Goal: Contribute content: Contribute content

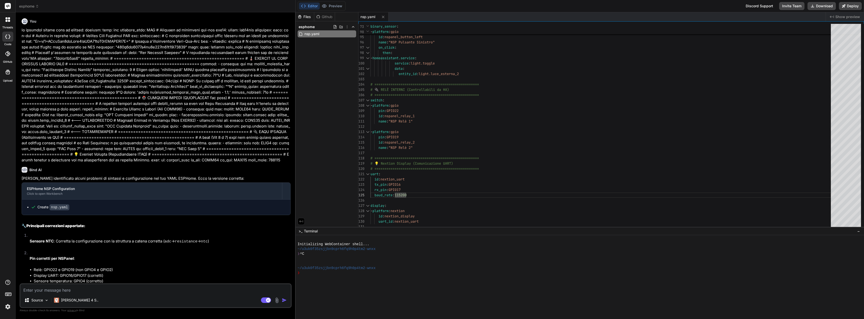
scroll to position [88, 0]
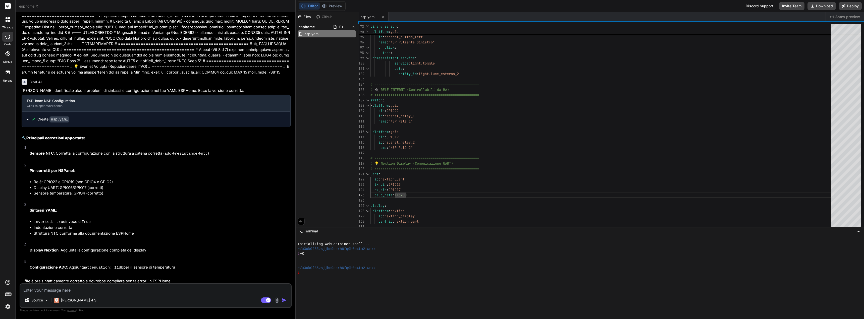
click at [94, 288] on textarea at bounding box center [155, 288] width 271 height 9
type textarea "s"
type textarea "x"
type textarea "si"
type textarea "x"
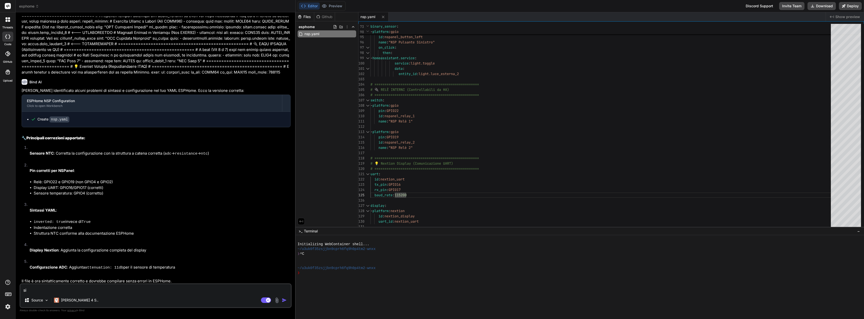
type textarea "si"
type textarea "x"
type textarea "si p"
type textarea "x"
type textarea "si pu"
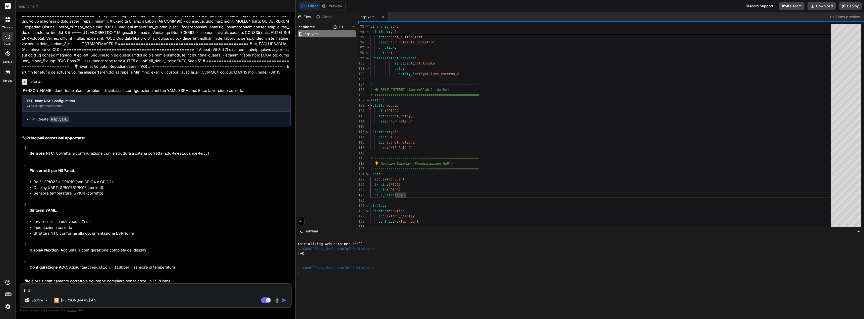
type textarea "x"
type textarea "si puo"
type textarea "x"
type textarea "si puo"
type textarea "x"
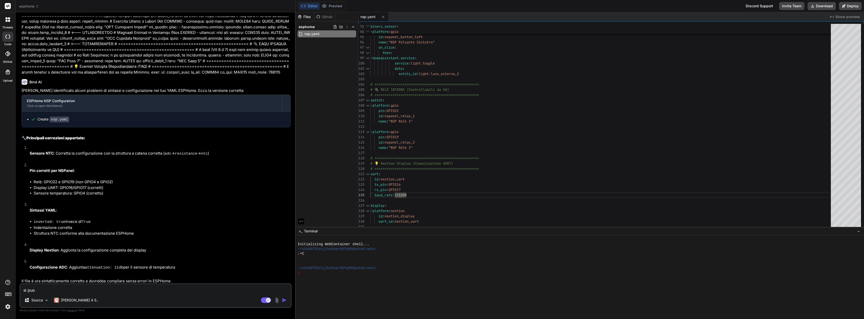
type textarea "si puo a"
type textarea "x"
type textarea "si puo ag"
type textarea "x"
type textarea "si puo agg"
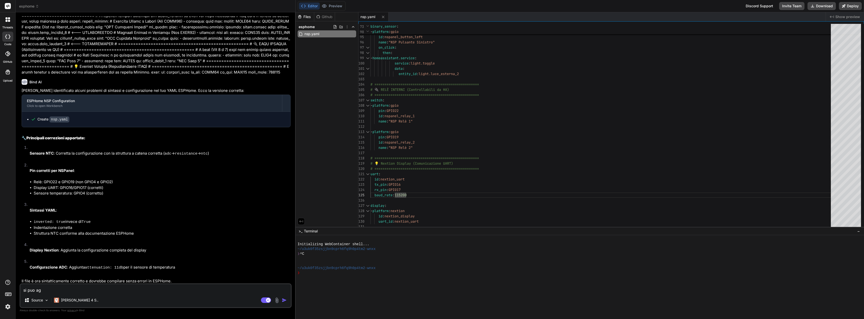
type textarea "x"
type textarea "si puo aggi"
type textarea "x"
type textarea "si puo aggiu"
type textarea "x"
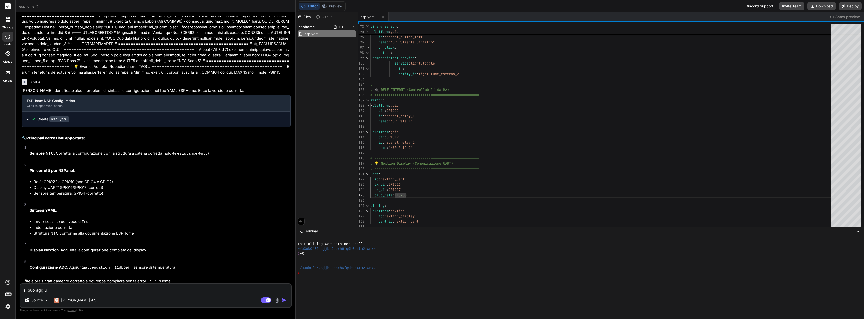
type textarea "si puo aggiun"
type textarea "x"
type textarea "si puo aggiung"
type textarea "x"
type textarea "si puo aggiunge"
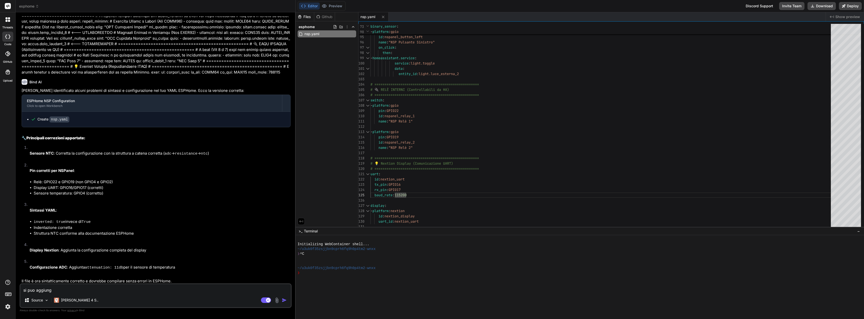
type textarea "x"
type textarea "si puo aggiunger"
type textarea "x"
type textarea "si puo aggiungere"
type textarea "x"
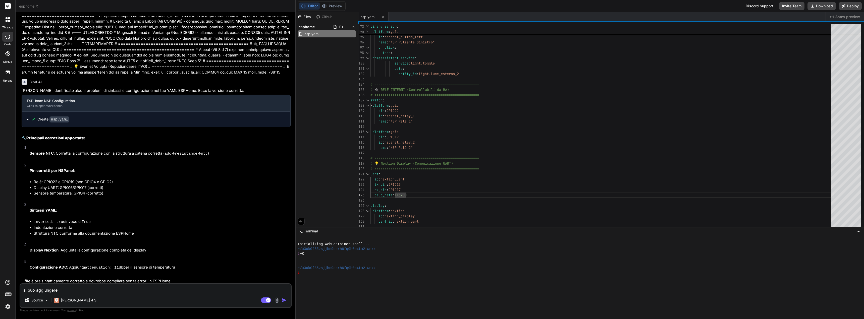
type textarea "si puo aggiungere"
type textarea "x"
type textarea "si puo aggiungere l"
type textarea "x"
type textarea "si puo aggiungere la"
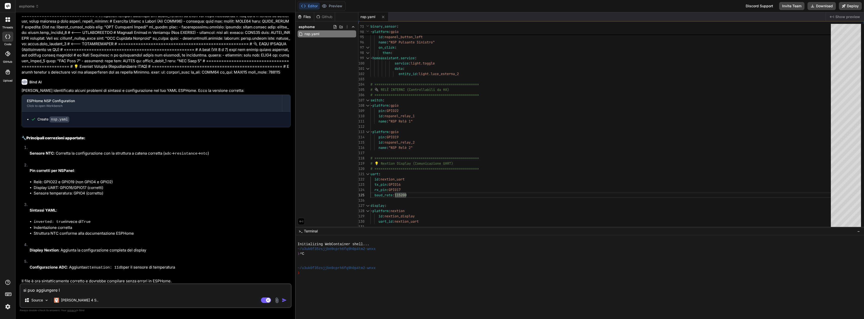
type textarea "x"
type textarea "si puo aggiungere la"
type textarea "x"
type textarea "si puo aggiungere la f"
type textarea "x"
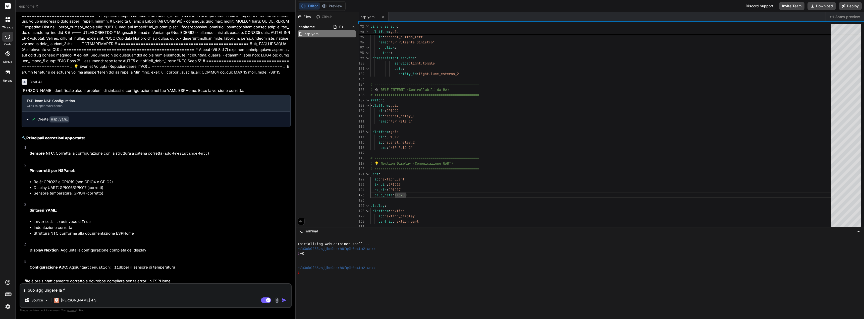
type textarea "si puo aggiungere la fu"
type textarea "x"
type textarea "si puo aggiungere la fun"
type textarea "x"
type textarea "si puo aggiungere la funz"
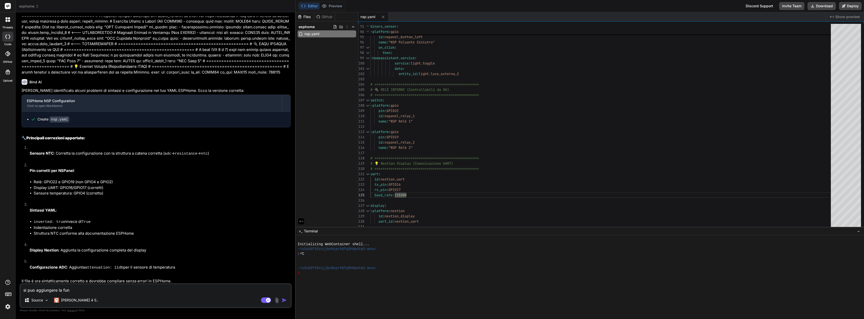
type textarea "x"
type textarea "si puo aggiungere la funzi"
type textarea "x"
type textarea "si puo aggiungere la funzio"
type textarea "x"
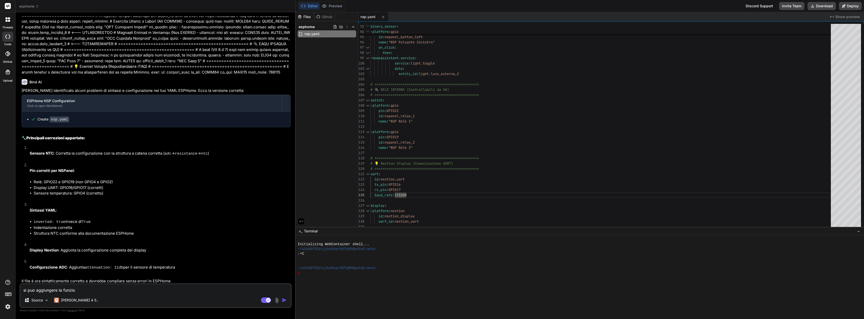
type textarea "si puo aggiungere la funzion"
type textarea "x"
type textarea "si puo aggiungere la funzione"
type textarea "x"
type textarea "si puo aggiungere la funzione"
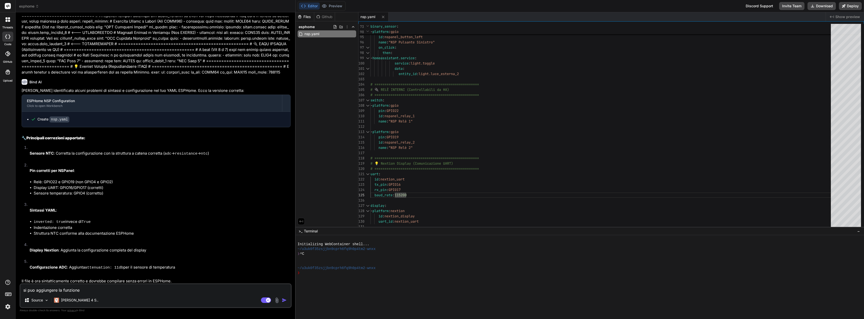
type textarea "x"
type textarea "si puo aggiungere la funzione i"
type textarea "x"
type textarea "si puo aggiungere la funzione id"
type textarea "x"
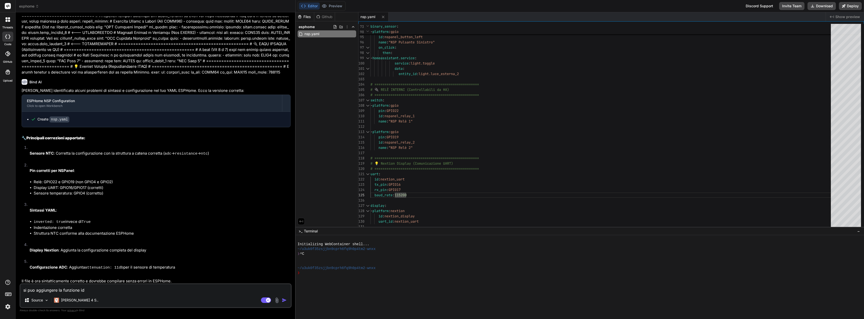
type textarea "si puo aggiungere la funzione i"
type textarea "x"
type textarea "si puo aggiungere la funzione"
type textarea "x"
type textarea "si puo aggiungere la funzione d"
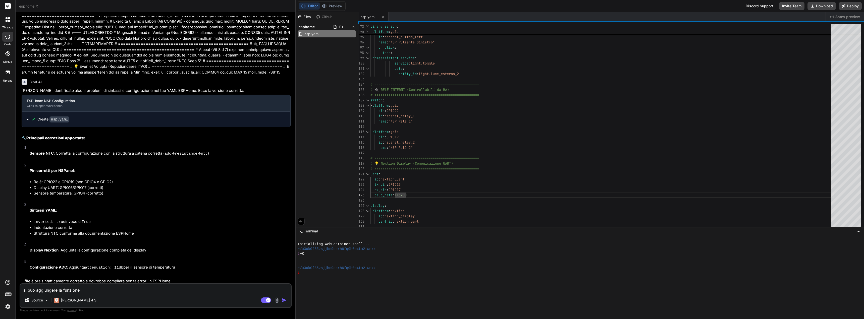
type textarea "x"
type textarea "si puo aggiungere la funzione di"
type textarea "x"
type textarea "si puo aggiungere la funzione di"
type textarea "x"
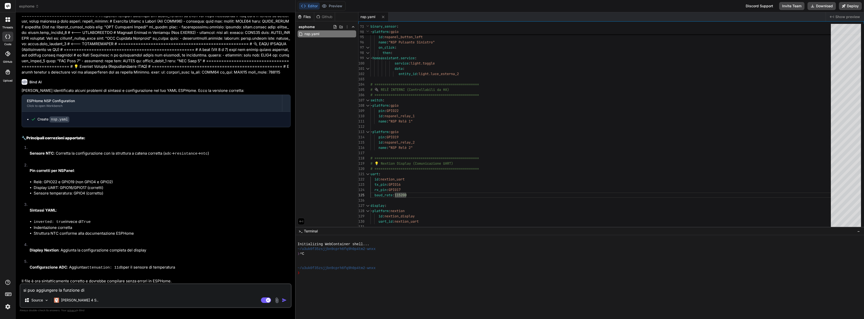
type textarea "si puo aggiungere la funzione di t"
type textarea "x"
type textarea "si puo aggiungere la funzione di te"
type textarea "x"
type textarea "si puo aggiungere la funzione di ter"
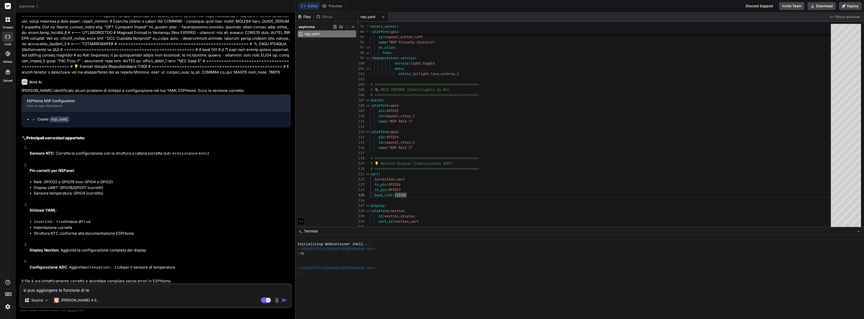
type textarea "x"
type textarea "si puo aggiungere la funzione di term"
type textarea "x"
type textarea "si puo aggiungere la funzione di termo"
type textarea "x"
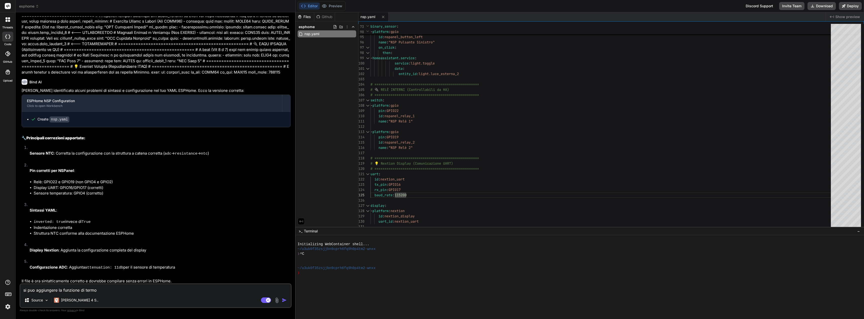
type textarea "si puo aggiungere la funzione di termos"
type textarea "x"
type textarea "si puo aggiungere la funzione di termost"
type textarea "x"
type textarea "si puo aggiungere la funzione di termosta"
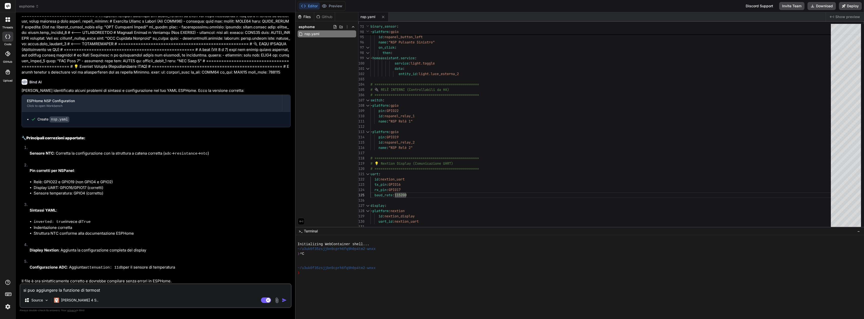
type textarea "x"
type textarea "si puo aggiungere la funzione di termostat"
type textarea "x"
type textarea "si puo aggiungere la funzione di termostato"
type textarea "x"
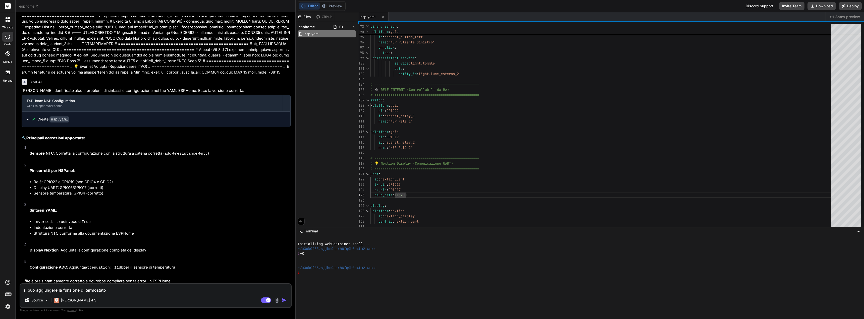
type textarea "si puo aggiungere la funzione di termostato"
type textarea "x"
type textarea "si puo aggiungere la funzione di termostato i"
type textarea "x"
type textarea "si puo aggiungere la funzione di termostato in"
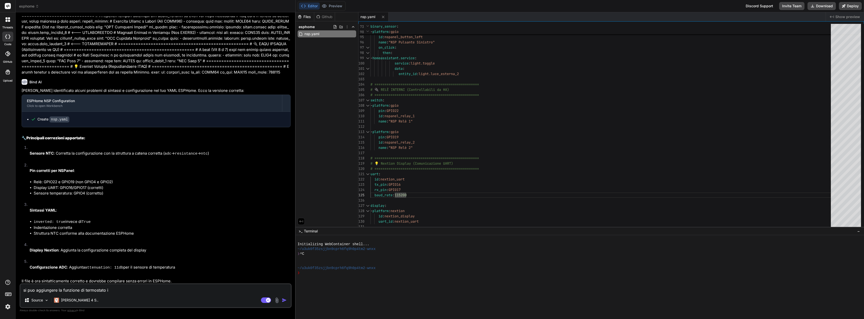
type textarea "x"
type textarea "si puo aggiungere la funzione di termostato int"
type textarea "x"
type textarea "si puo aggiungere la funzione di termostato inte"
type textarea "x"
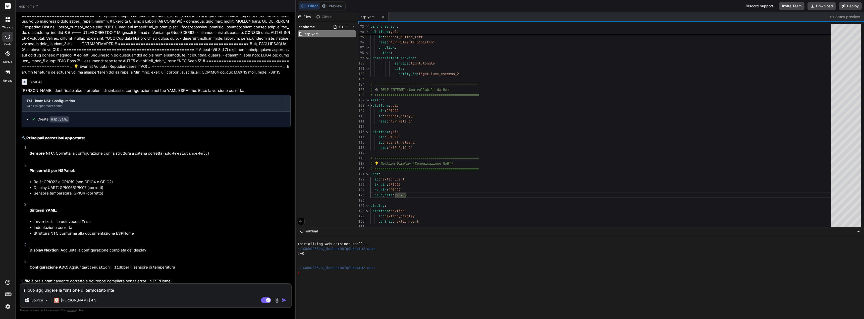
type textarea "si puo aggiungere la funzione di termostato inter"
type textarea "x"
type textarea "si puo aggiungere la funzione di termostato intern"
type textarea "x"
type textarea "si puo aggiungere la funzione di termostato interna"
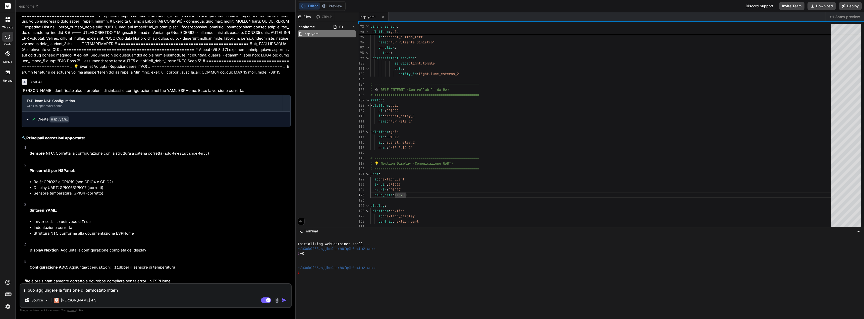
type textarea "x"
type textarea "si puo aggiungere la funzione di termostato internam"
type textarea "x"
type textarea "si puo aggiungere la funzione di termostato intername"
type textarea "x"
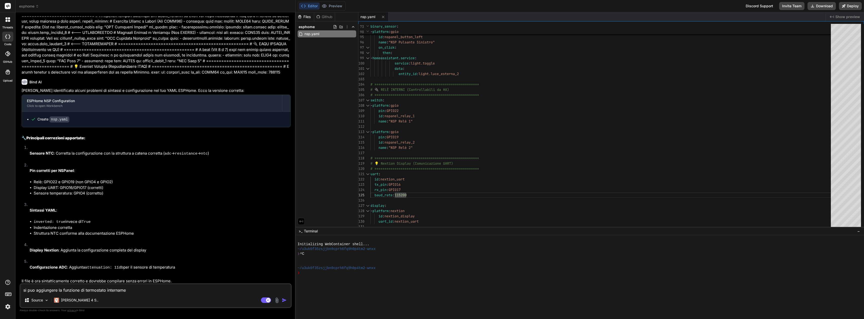
type textarea "si puo aggiungere la funzione di termostato internamen"
type textarea "x"
type textarea "si puo aggiungere la funzione di termostato internament"
type textarea "x"
type textarea "si puo aggiungere la funzione di termostato internamente"
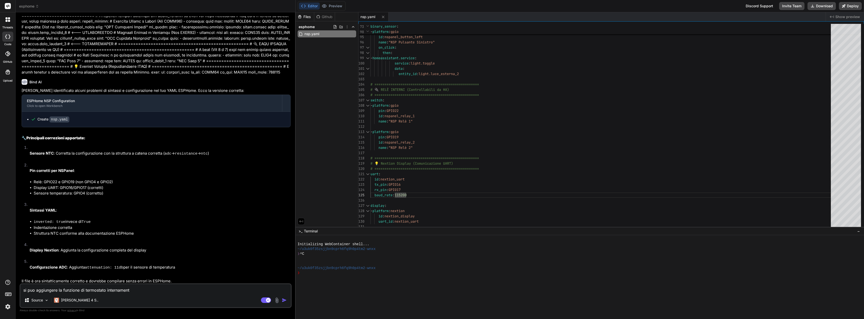
type textarea "x"
type textarea "si puo aggiungere la funzione di termostato internamente?"
type textarea "x"
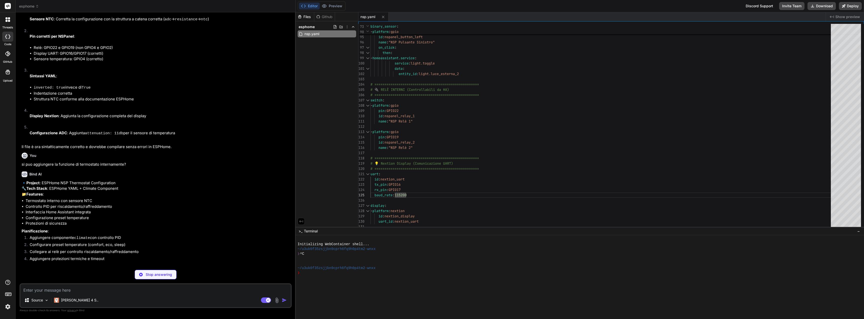
scroll to position [221, 0]
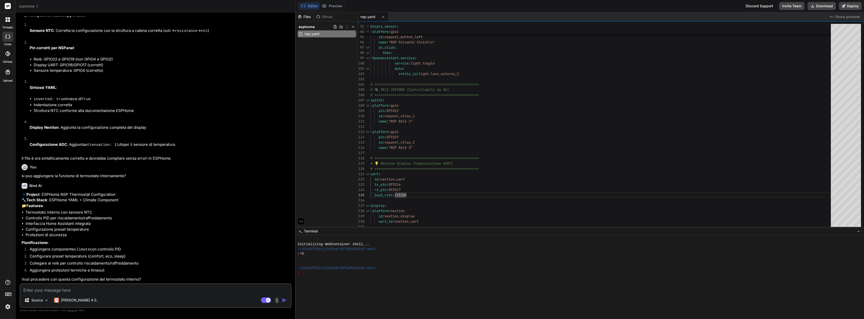
type textarea "x"
type textarea "s"
type textarea "x"
type textarea "si"
type textarea "x"
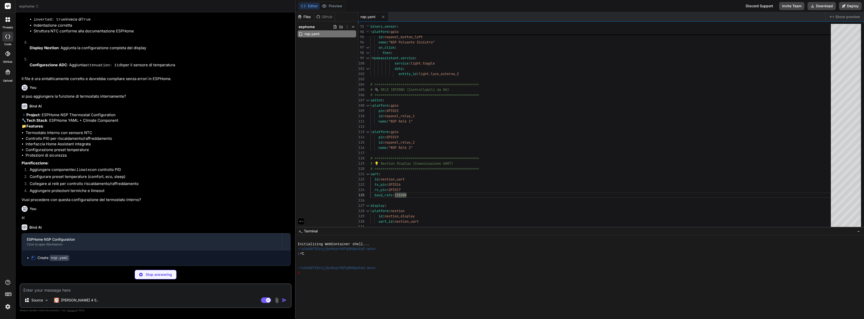
scroll to position [300, 0]
type textarea "x"
type textarea "ESP_LOGW("safety", "Temperatura troppo bassa, attivazione riscaldamento emergen…"
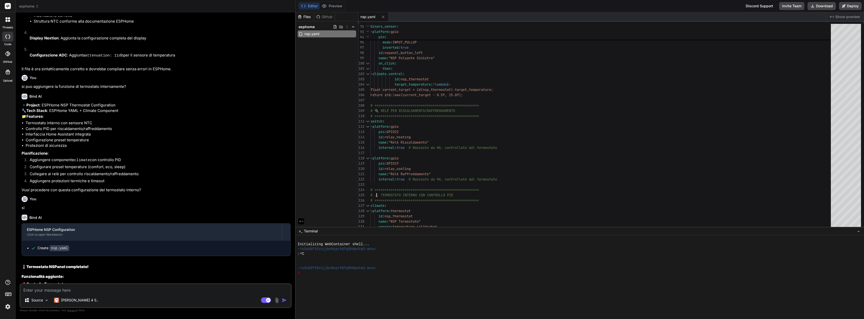
type textarea "x"
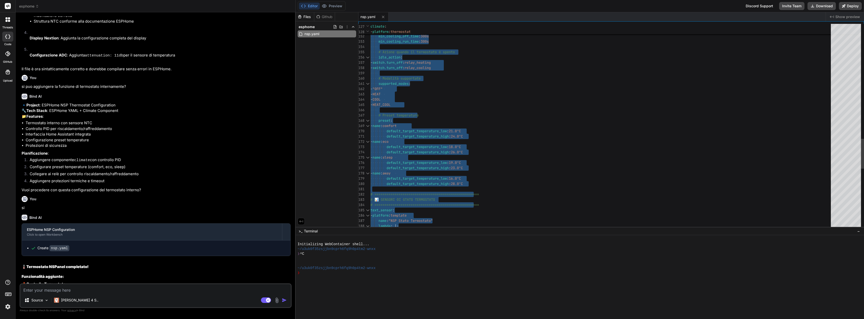
type textarea "esphome: name: nsp friendly_name: NSP # Framework esp-idf per ESP32 esp32: boar…"
click at [59, 292] on textarea at bounding box center [155, 288] width 271 height 9
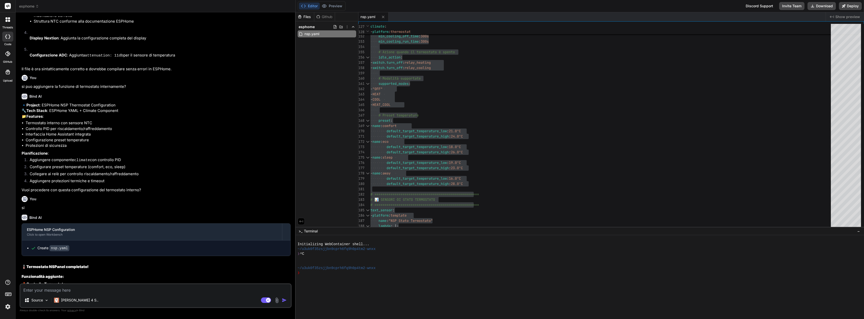
paste textarea "LORE IPSUmdo 0776.8.1 SITA Consect adipiscingeli /seddoe/tem.inci... UTLABOR `e…"
type textarea "LORE IPSUmdo 0776.8.1 SITA Consect adipiscingeli /seddoe/tem.inci... UTLABOR `e…"
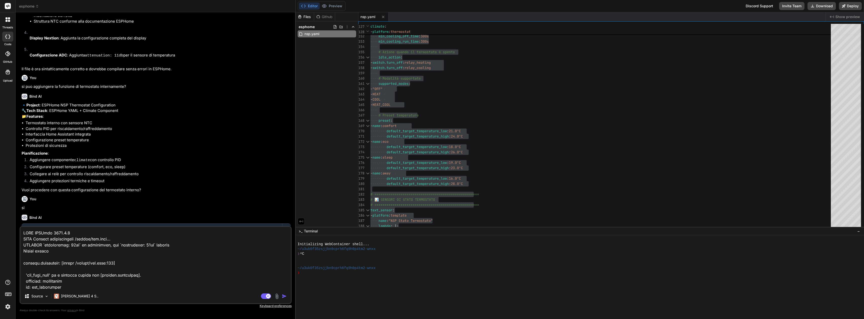
scroll to position [181, 0]
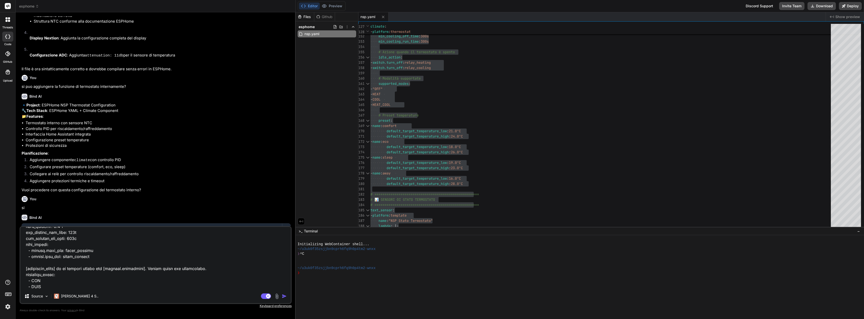
type textarea "x"
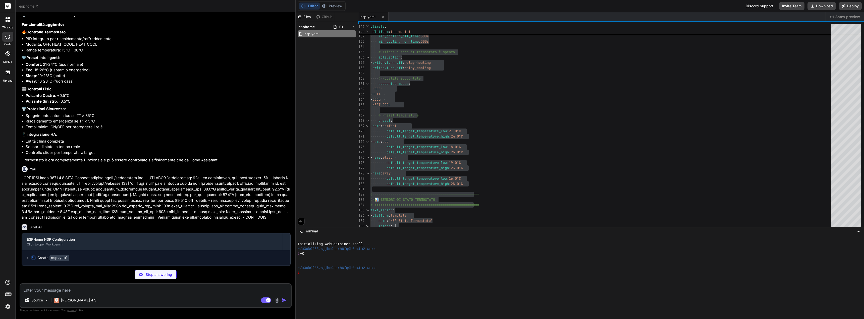
scroll to position [562, 0]
type textarea "x"
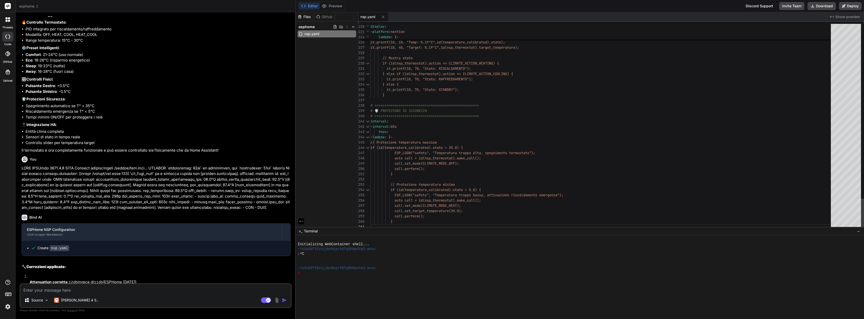
type textarea "x"
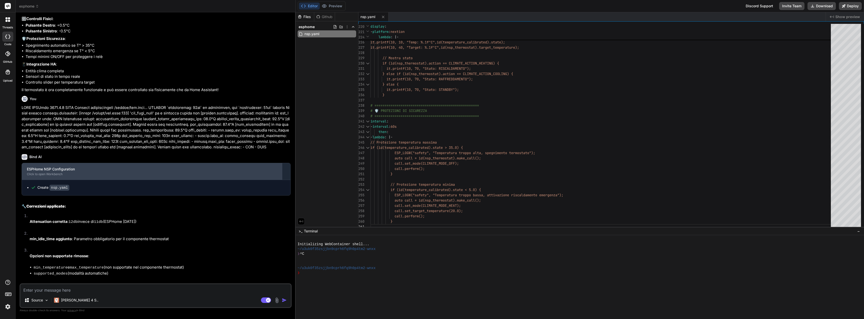
scroll to position [661, 0]
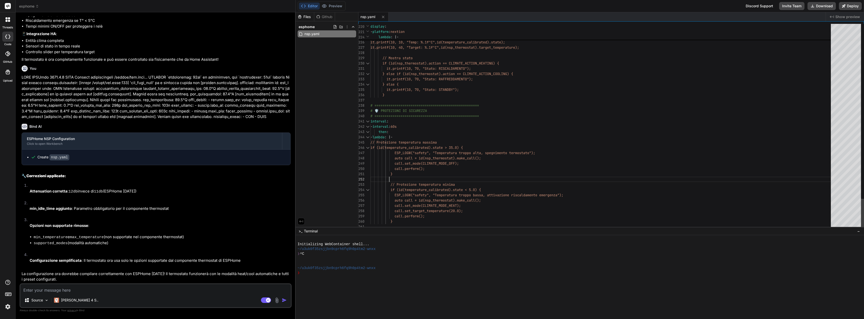
type textarea "esphome: name: nsp friendly_name: NSP # Framework esp-idf per ESP32 esp32: boar…"
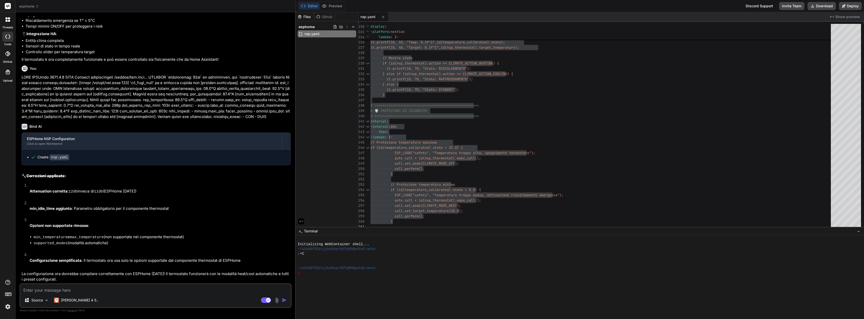
click at [65, 292] on textarea at bounding box center [155, 288] width 271 height 9
paste textarea "INFO ESPHome [DATE] INFO Reading configuration /config/nsp.yaml... Failed confi…"
type textarea "INFO ESPHome [DATE] INFO Reading configuration /config/nsp.yaml... Failed confi…"
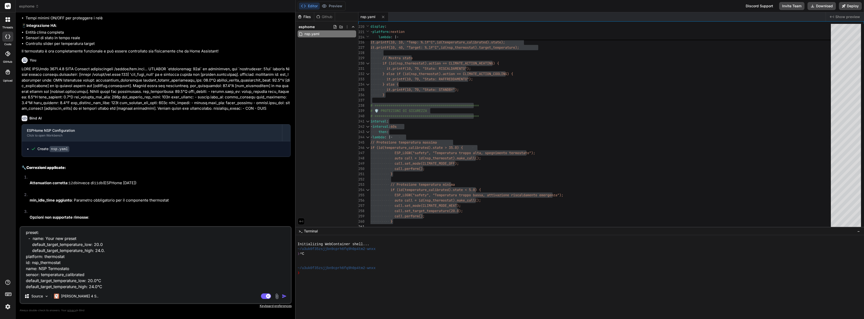
type textarea "x"
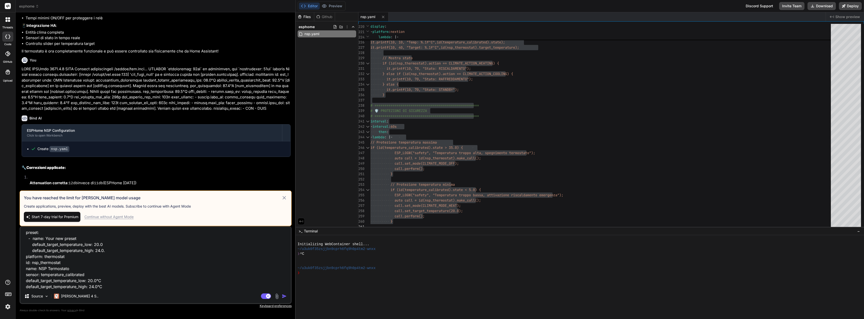
type textarea "INFO ESPHome [DATE] INFO Reading configuration /config/nsp.yaml... Failed confi…"
click at [123, 218] on div "Continue without Agent Mode" at bounding box center [108, 217] width 49 height 5
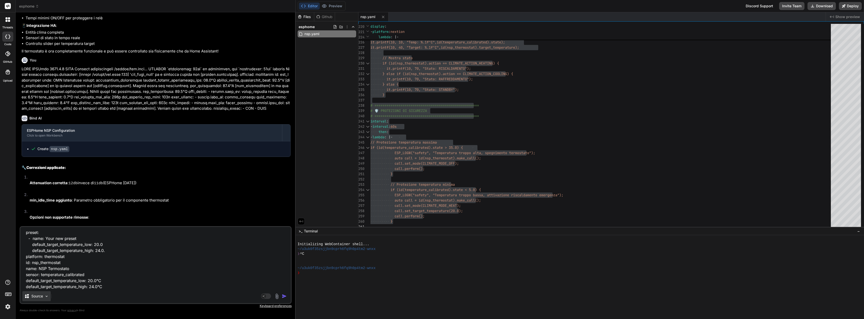
click at [37, 300] on div "Source" at bounding box center [36, 296] width 28 height 10
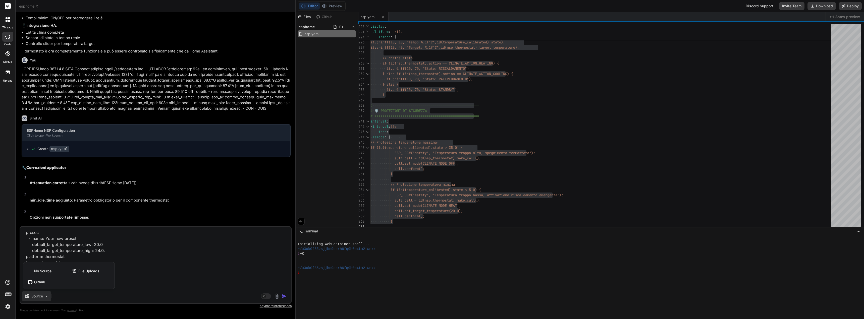
click at [188, 267] on div at bounding box center [432, 159] width 864 height 319
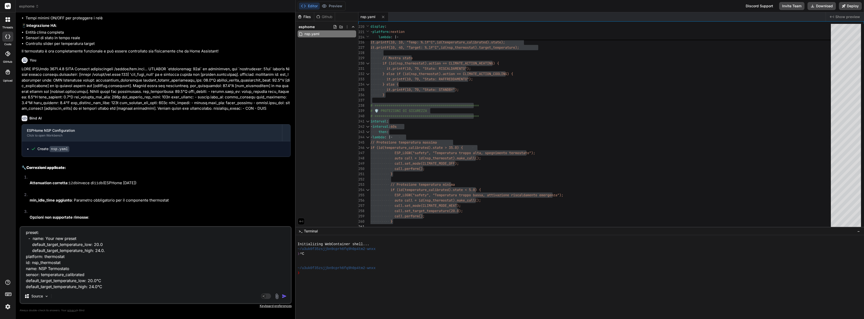
click at [285, 298] on img "button" at bounding box center [284, 296] width 5 height 5
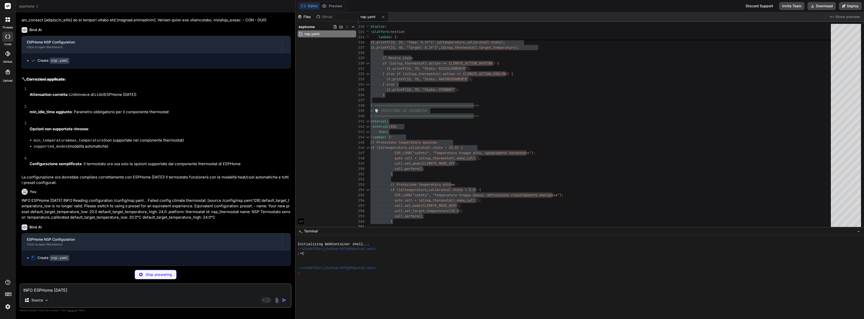
scroll to position [758, 0]
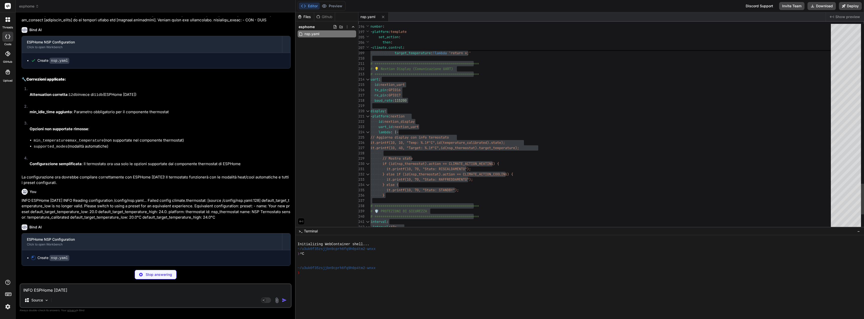
type textarea "x"
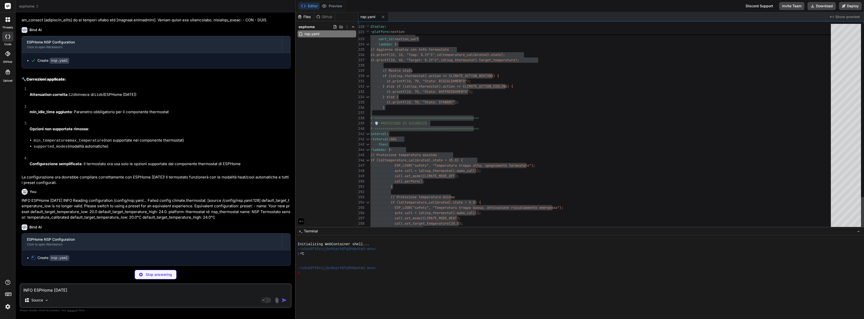
type textarea "// Protezione temperatura minima if (id(temperature_calibrated).state < 5.0) { …"
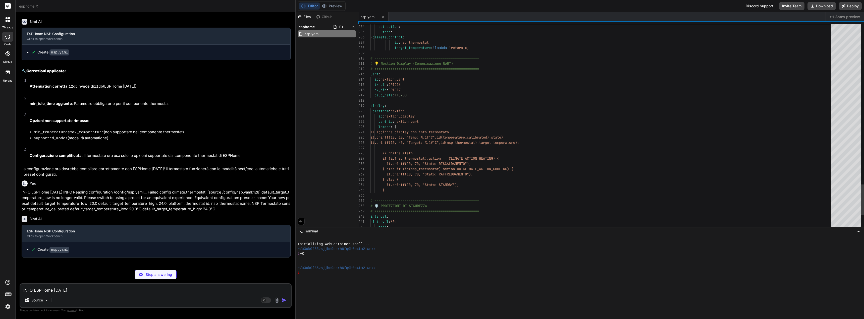
type textarea "x"
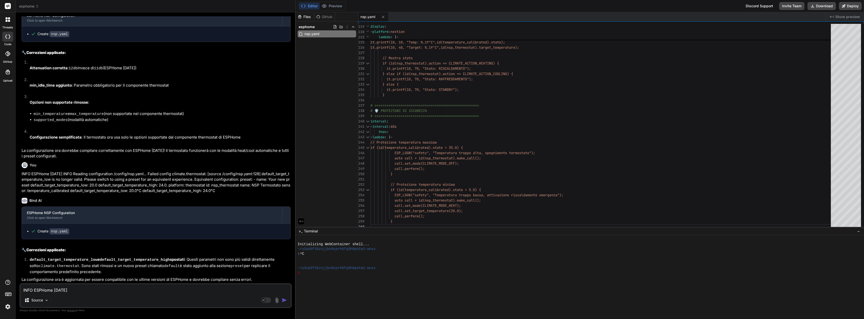
scroll to position [784, 0]
type textarea "esphome: name: nsp friendly_name: NSP # Framework esp-idf per ESP32 esp32: boar…"
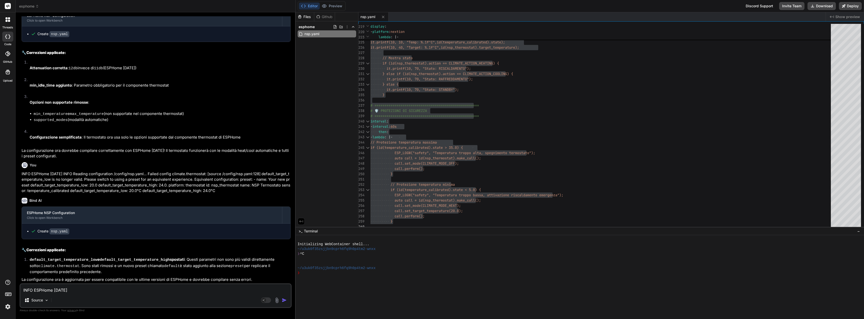
paste textarea "LORE Ipsumdolor S++ ametco... ADIP Elitseddo eiu... Temporinci utl (etdol: mag8…"
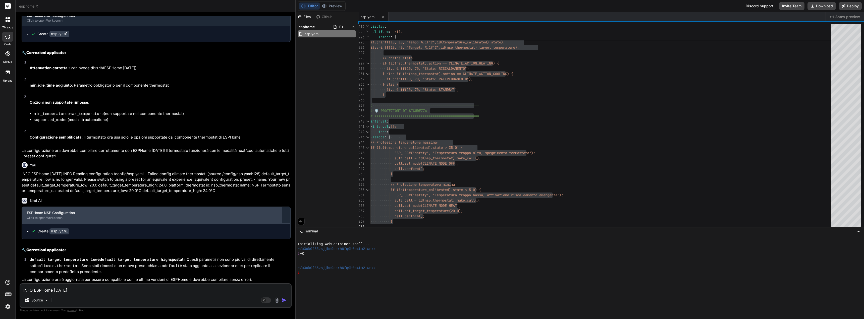
type textarea "INFO ESPHome [DATE] INFO Reading configuration /config/nsp.yaml... INFO Generat…"
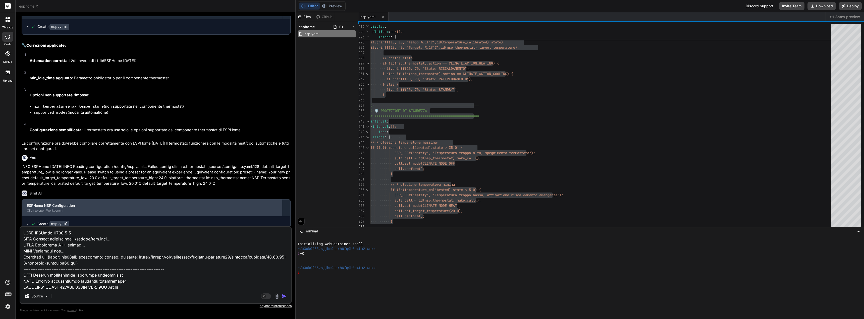
scroll to position [181, 0]
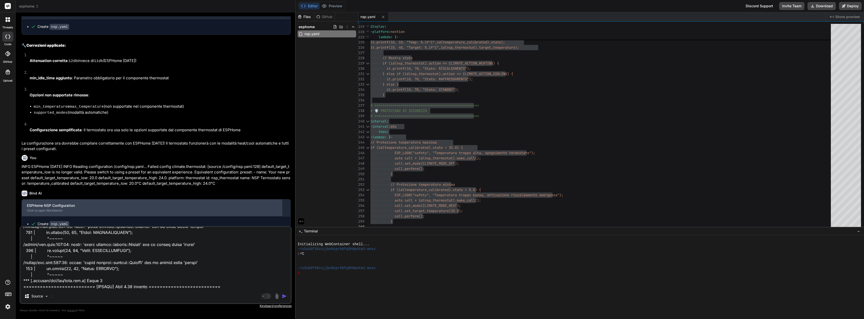
type textarea "x"
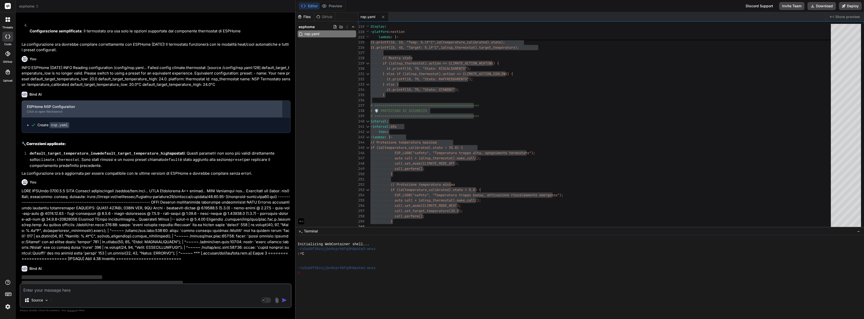
scroll to position [904, 0]
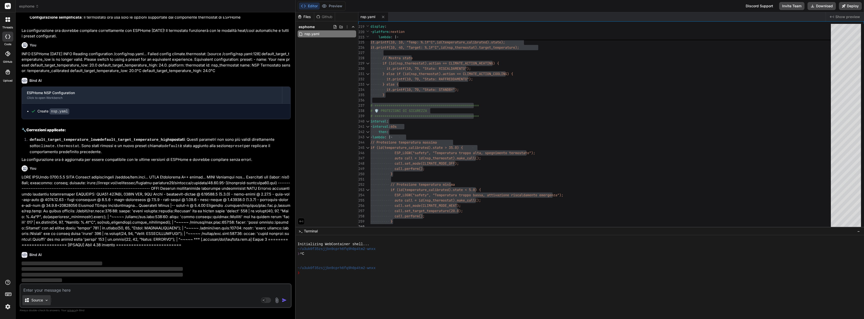
click at [47, 304] on div "Source" at bounding box center [36, 300] width 28 height 10
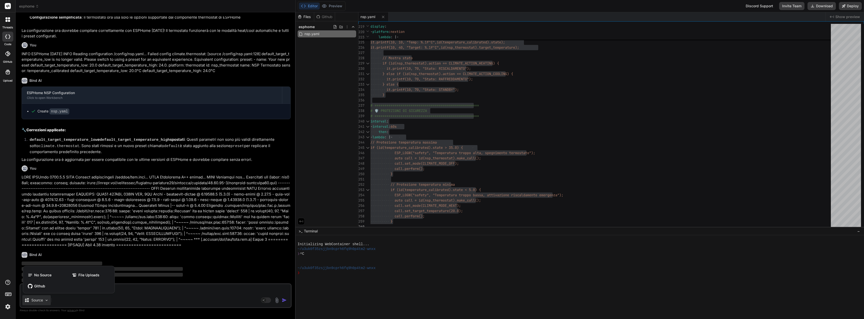
click at [75, 302] on div at bounding box center [432, 159] width 864 height 319
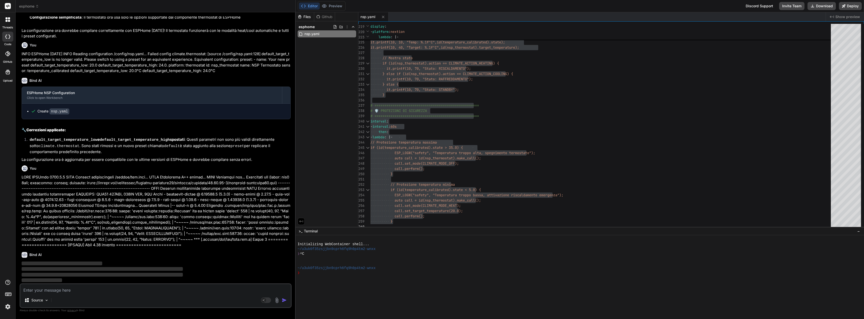
click at [58, 293] on textarea at bounding box center [155, 288] width 271 height 9
click at [278, 300] on img at bounding box center [277, 301] width 6 height 6
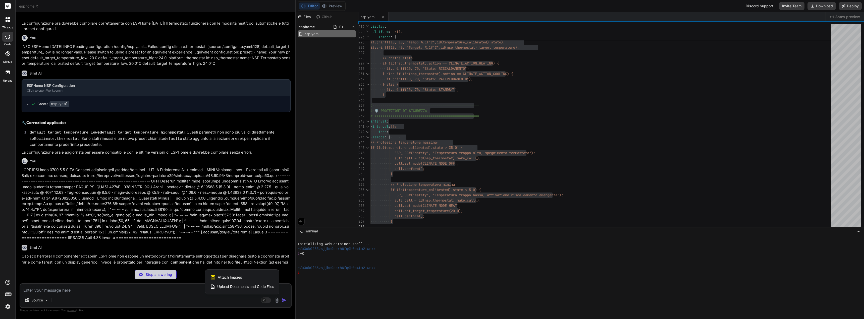
click at [253, 302] on div at bounding box center [432, 159] width 864 height 319
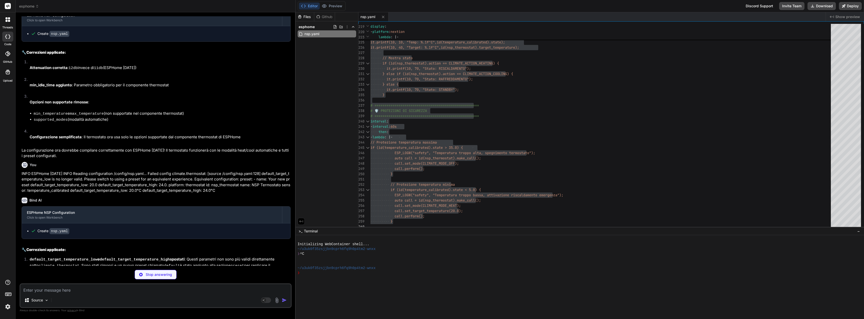
scroll to position [775, 0]
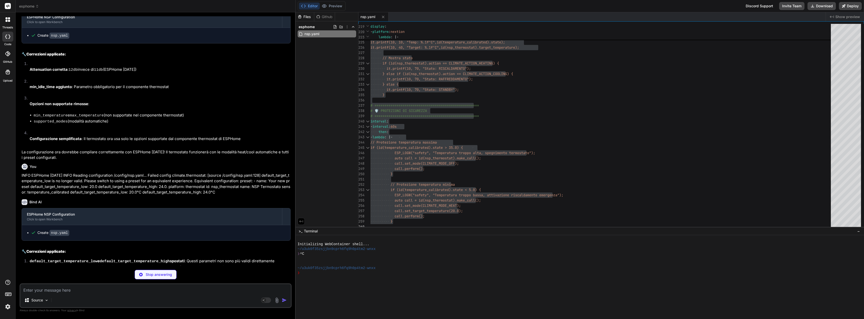
click at [7, 306] on img at bounding box center [8, 307] width 9 height 9
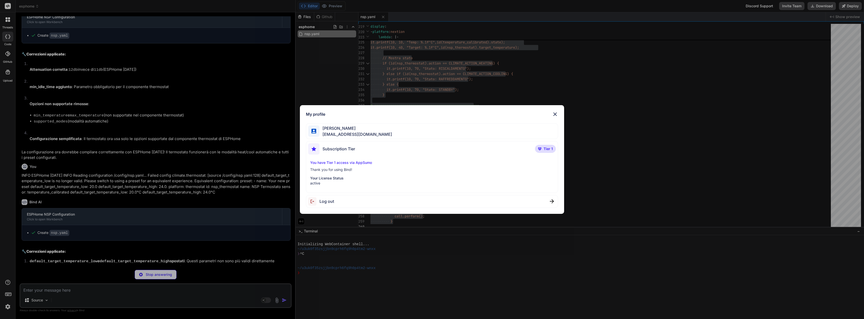
click at [555, 116] on img at bounding box center [555, 114] width 6 height 6
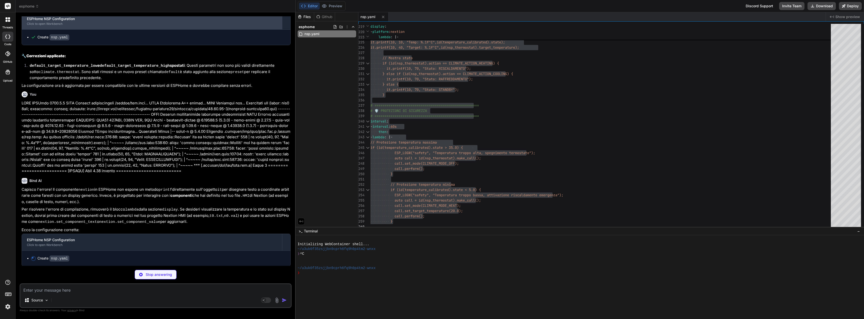
scroll to position [976, 0]
type textarea "x"
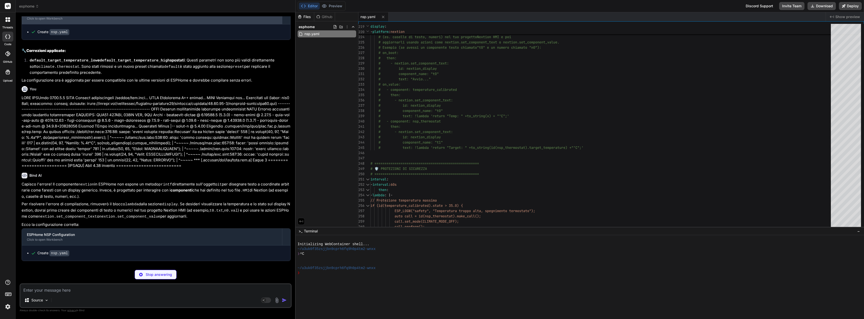
type textarea "x"
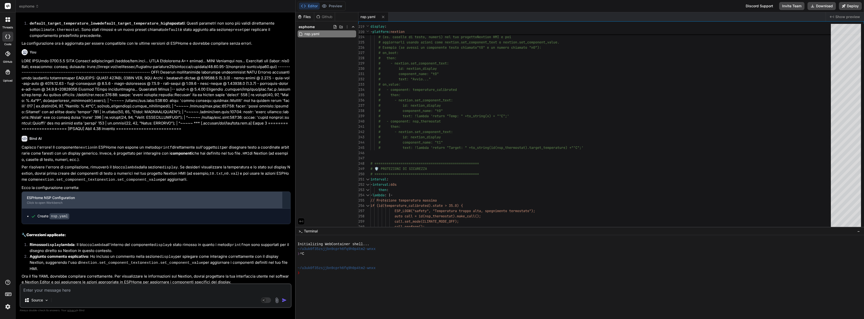
scroll to position [1013, 0]
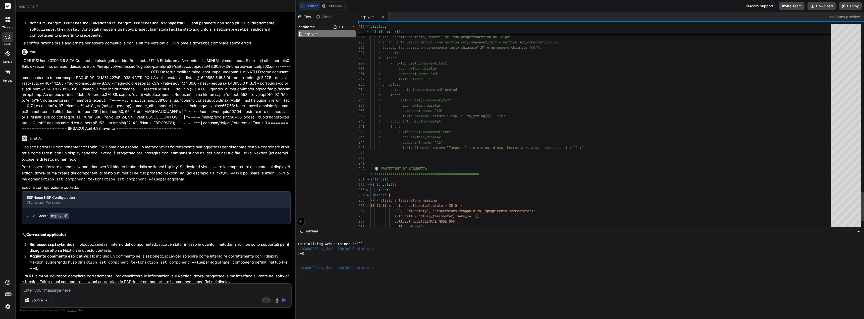
type textarea "esphome: name: nsp friendly_name: NSP # Framework esp-idf per ESP32 esp32: boar…"
